Goal: Navigation & Orientation: Find specific page/section

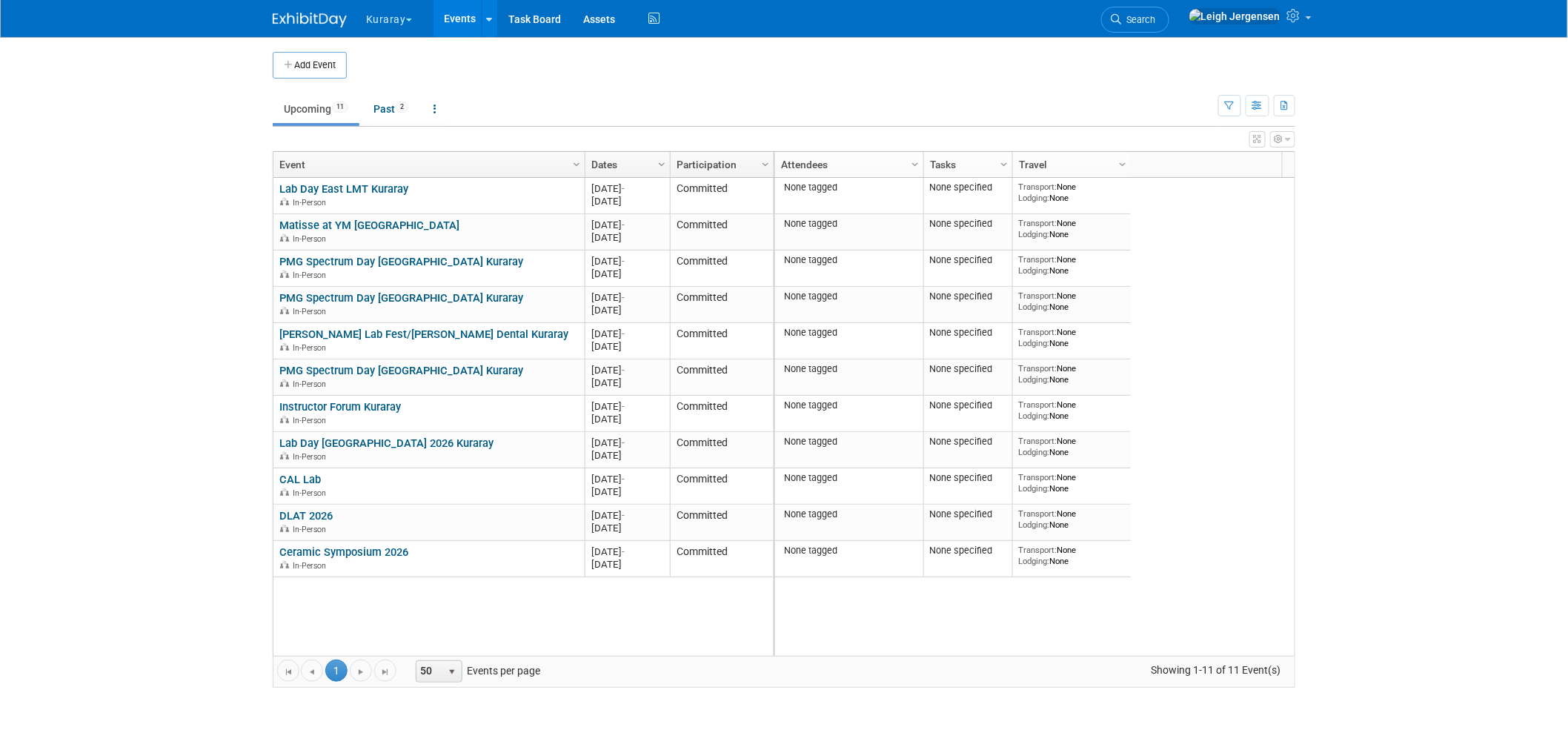
click at [379, 11] on button "Kuraray" at bounding box center [397, 16] width 66 height 33
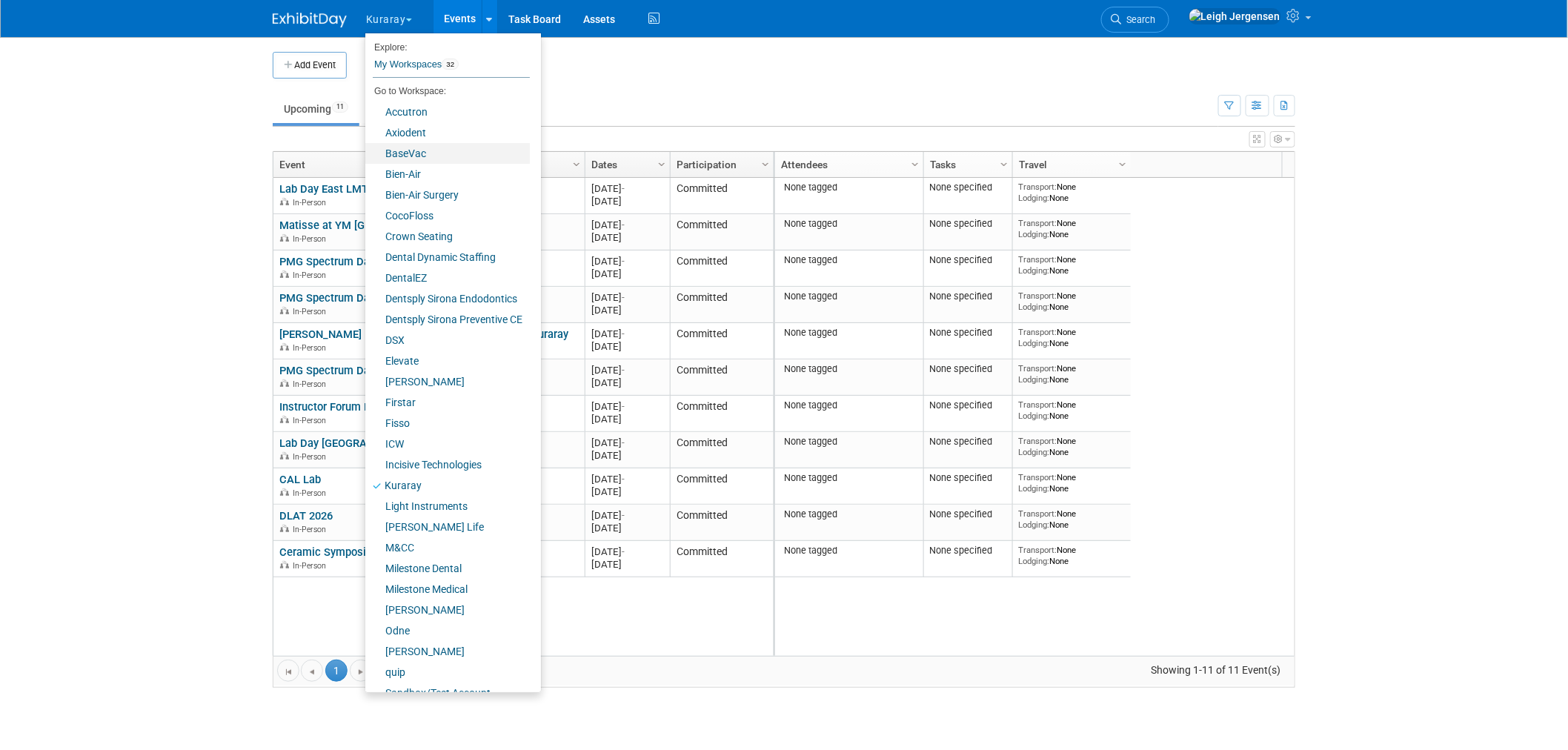
click at [413, 143] on link "BaseVac" at bounding box center [447, 154] width 165 height 21
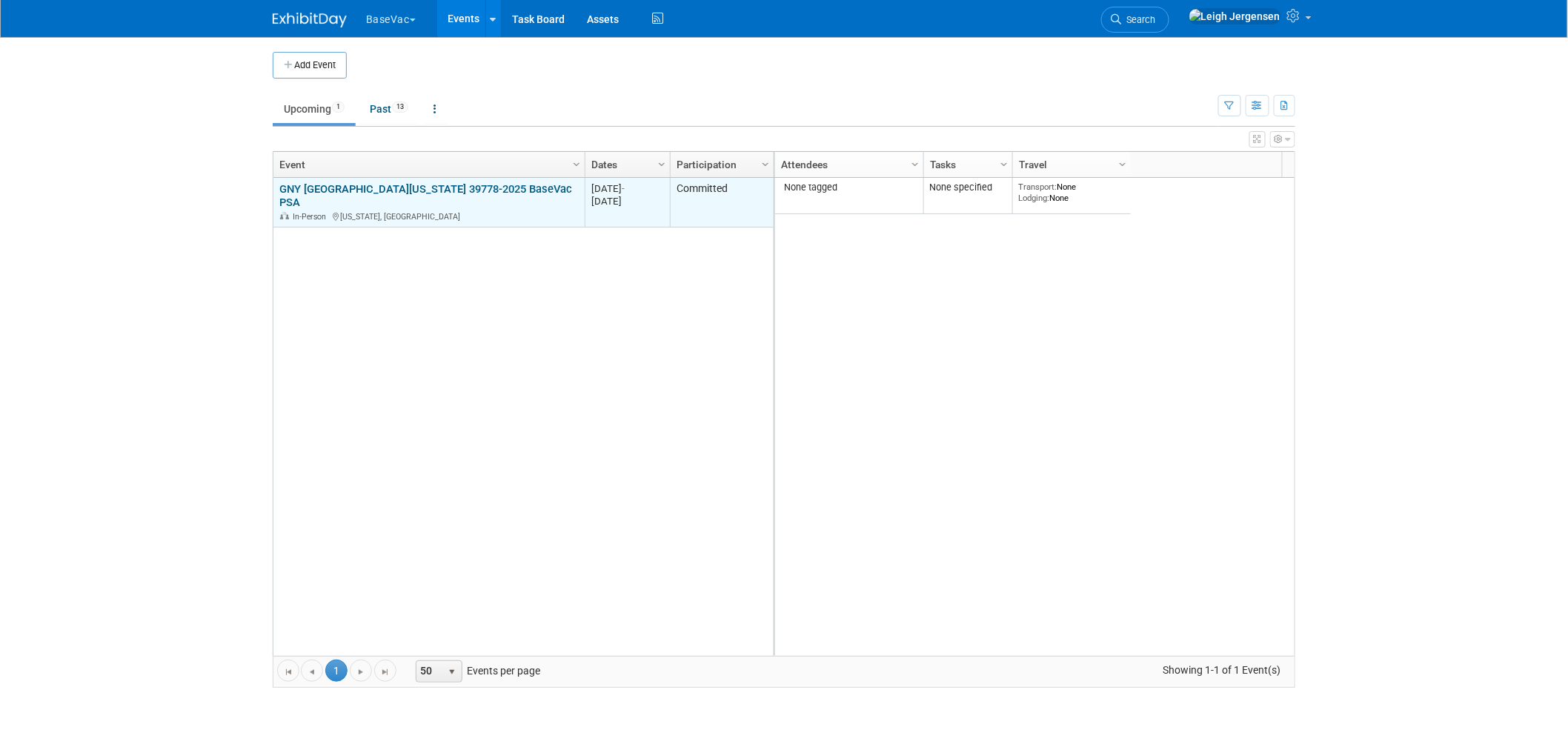
click at [430, 187] on link "GNY Greater New York 39778-2025 BaseVac PSA" at bounding box center [426, 196] width 293 height 27
